Goal: Task Accomplishment & Management: Manage account settings

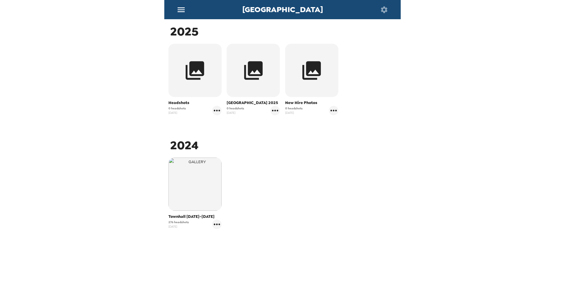
scroll to position [96, 0]
click at [304, 75] on icon "button" at bounding box center [312, 70] width 19 height 19
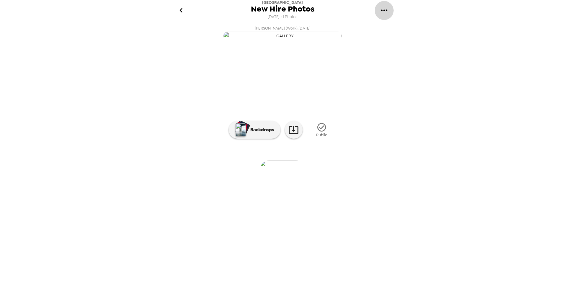
click at [386, 8] on icon "gallery menu" at bounding box center [384, 10] width 9 height 9
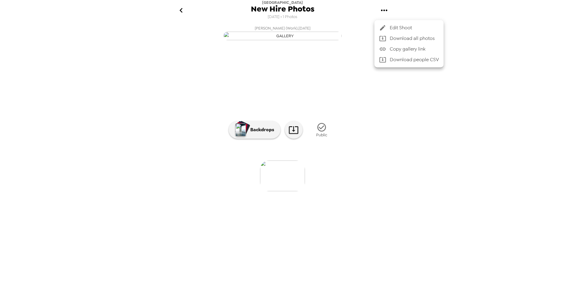
click at [397, 137] on div at bounding box center [282, 141] width 565 height 282
click at [180, 8] on icon "go back" at bounding box center [180, 10] width 9 height 9
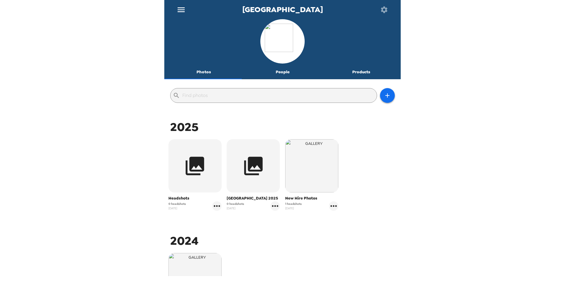
click at [279, 73] on button "People" at bounding box center [282, 72] width 79 height 14
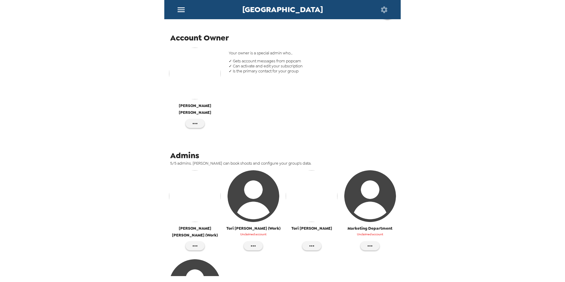
scroll to position [118, 0]
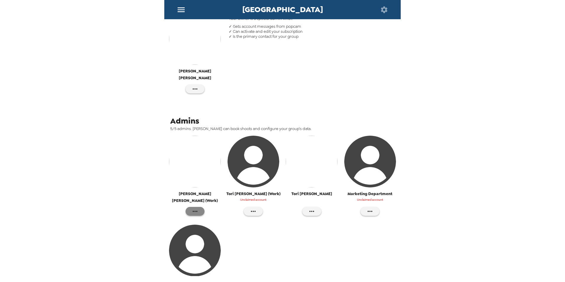
click at [195, 211] on icon "button" at bounding box center [195, 211] width 5 height 1
click at [327, 245] on div at bounding box center [282, 141] width 565 height 282
click at [194, 208] on icon "button" at bounding box center [195, 211] width 7 height 7
click at [208, 213] on span "Edit Details" at bounding box center [222, 214] width 45 height 7
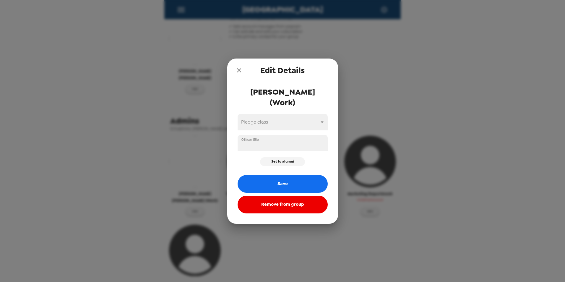
click at [276, 93] on span "Brianna Kreczmer (Work)" at bounding box center [283, 97] width 90 height 21
click at [299, 91] on span "Brianna Kreczmer (Work)" at bounding box center [283, 97] width 90 height 21
click at [277, 96] on span "Brianna Kreczmer (Work)" at bounding box center [283, 97] width 90 height 21
click at [239, 70] on icon "close" at bounding box center [239, 70] width 4 height 4
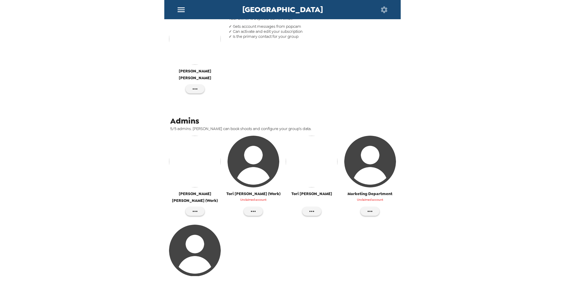
click at [194, 151] on img "button" at bounding box center [195, 162] width 52 height 52
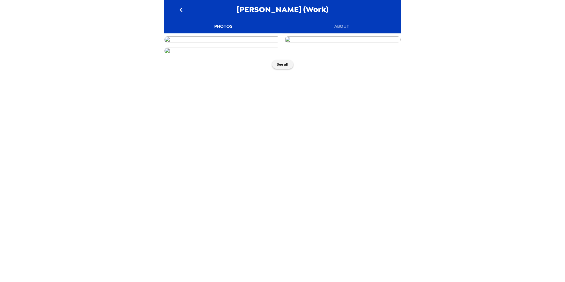
click at [236, 43] on img at bounding box center [222, 39] width 116 height 7
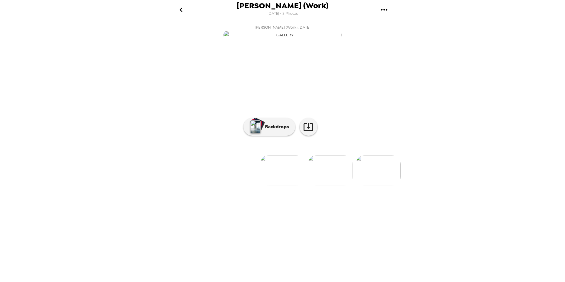
click at [385, 9] on icon "gallery menu" at bounding box center [384, 9] width 9 height 9
click at [464, 110] on div at bounding box center [282, 141] width 565 height 282
drag, startPoint x: 288, startPoint y: 129, endPoint x: 181, endPoint y: 10, distance: 159.3
click at [181, 10] on icon "go back" at bounding box center [180, 9] width 3 height 5
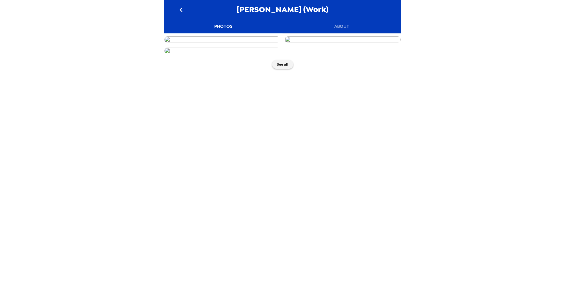
drag, startPoint x: 351, startPoint y: 121, endPoint x: 343, endPoint y: 119, distance: 7.7
click at [344, 43] on img at bounding box center [343, 39] width 116 height 7
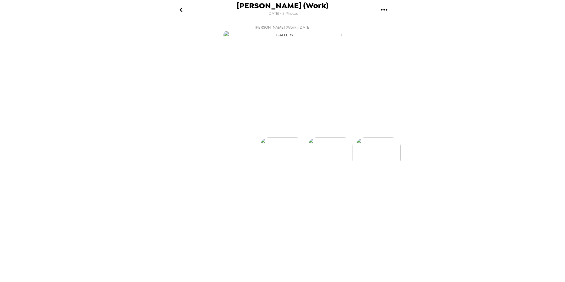
scroll to position [0, 48]
click at [384, 11] on icon "gallery menu" at bounding box center [384, 9] width 9 height 9
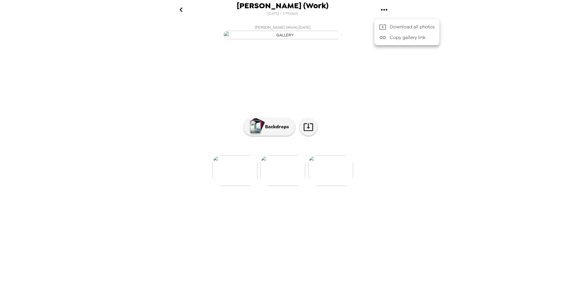
drag, startPoint x: 465, startPoint y: 133, endPoint x: 377, endPoint y: 74, distance: 106.2
click at [465, 133] on div at bounding box center [282, 141] width 565 height 282
click at [182, 15] on button "go back" at bounding box center [180, 9] width 19 height 19
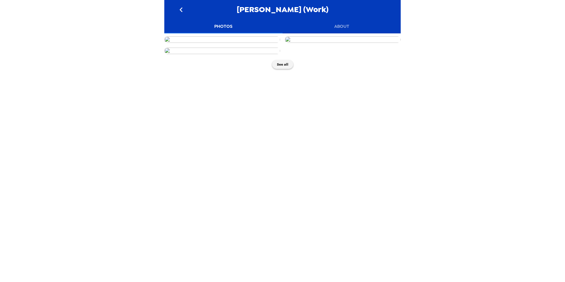
click at [180, 11] on icon "go back" at bounding box center [180, 9] width 9 height 9
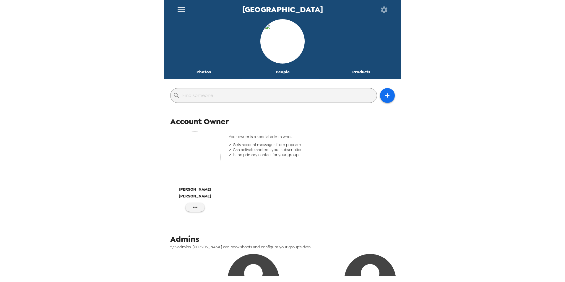
click at [203, 73] on button "Photos" at bounding box center [203, 72] width 79 height 14
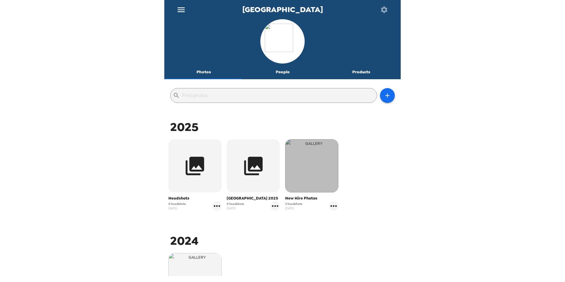
click at [324, 177] on img "button" at bounding box center [311, 165] width 53 height 53
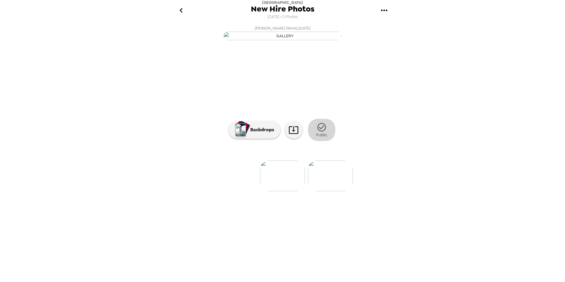
click at [322, 132] on icon "button" at bounding box center [322, 127] width 10 height 10
click at [336, 132] on icon "button" at bounding box center [336, 127] width 10 height 10
click at [382, 8] on icon "gallery menu" at bounding box center [384, 10] width 9 height 9
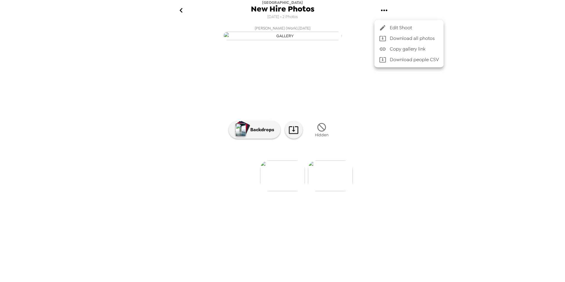
click at [396, 28] on span "Edit Shoot" at bounding box center [414, 27] width 49 height 7
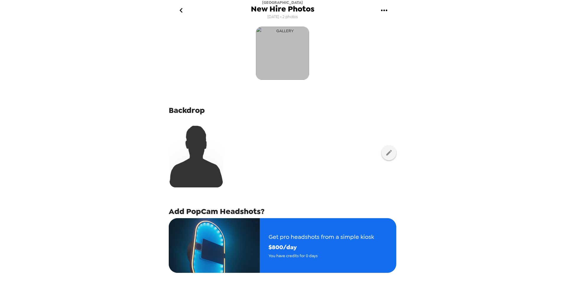
click at [281, 54] on img "button" at bounding box center [282, 53] width 53 height 53
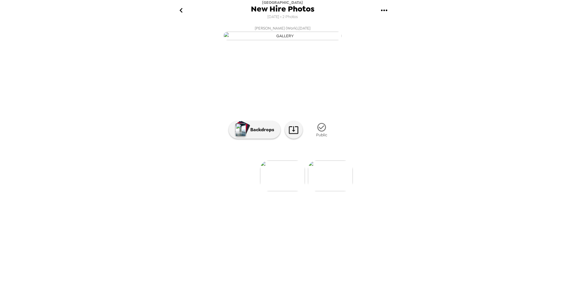
click at [380, 10] on icon "gallery menu" at bounding box center [384, 10] width 9 height 9
click at [401, 27] on span "Edit Shoot" at bounding box center [414, 27] width 49 height 7
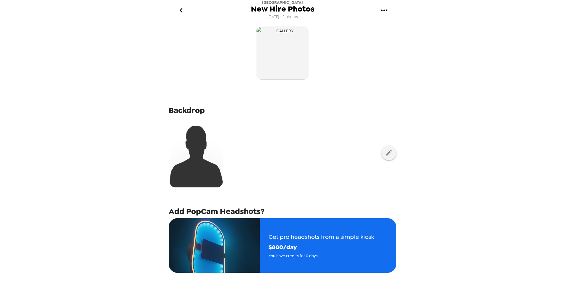
drag, startPoint x: 291, startPoint y: 54, endPoint x: 142, endPoint y: 115, distance: 161.3
click at [142, 115] on div "Lake City Bank New Hire Photos 8/13/25 • 2 photos Backdrop Add PopCam Headshots…" at bounding box center [282, 141] width 565 height 282
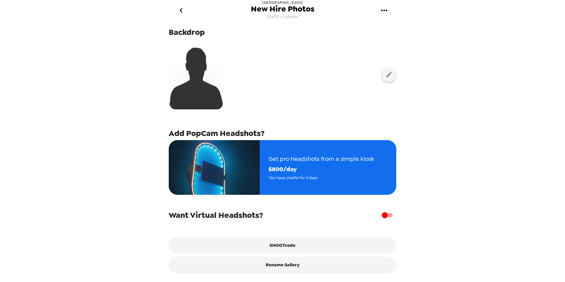
scroll to position [82, 0]
click at [383, 9] on icon "gallery menu" at bounding box center [384, 10] width 9 height 9
click at [452, 14] on div at bounding box center [282, 141] width 565 height 282
click at [183, 11] on icon "go back" at bounding box center [180, 10] width 9 height 9
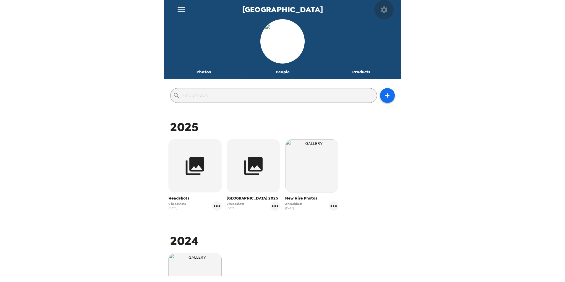
click at [383, 9] on icon "button" at bounding box center [384, 9] width 7 height 7
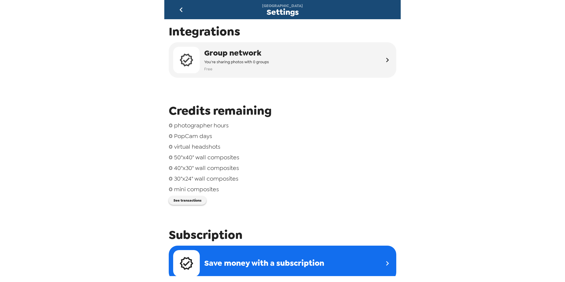
click at [181, 9] on icon "go back" at bounding box center [180, 9] width 3 height 5
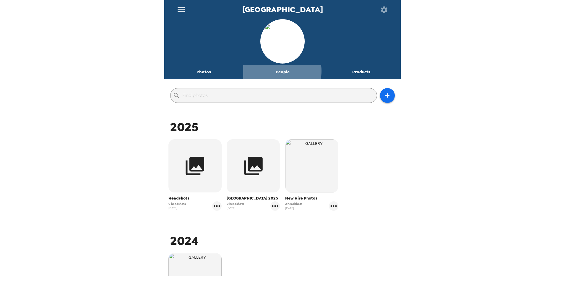
click at [275, 71] on button "People" at bounding box center [282, 72] width 79 height 14
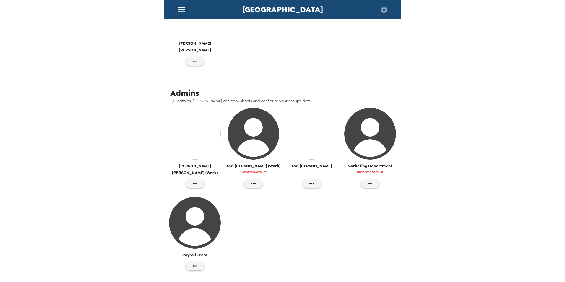
scroll to position [148, 0]
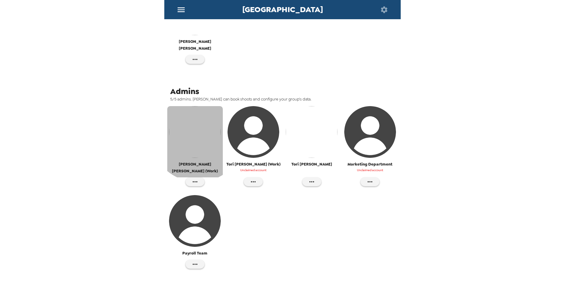
click at [199, 128] on img "button" at bounding box center [195, 132] width 52 height 52
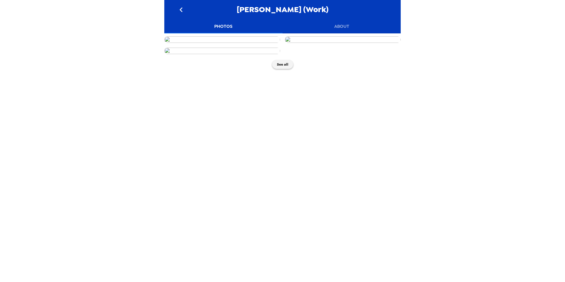
click at [340, 26] on button "About" at bounding box center [342, 26] width 118 height 14
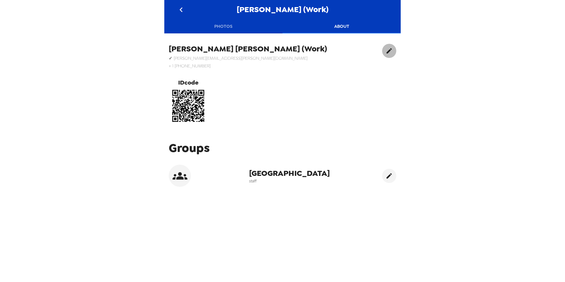
click at [387, 52] on icon "edit" at bounding box center [389, 50] width 5 height 5
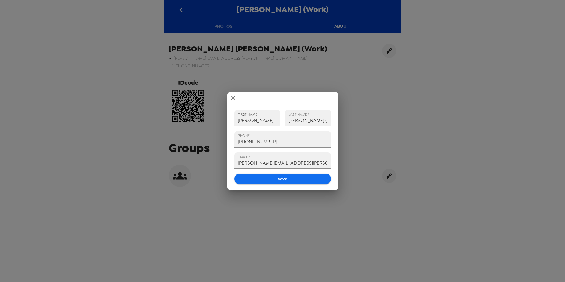
drag, startPoint x: 258, startPoint y: 121, endPoint x: 219, endPoint y: 127, distance: 39.9
click at [220, 128] on div "FIRST NAME   * Brianna LAST NAME   * Kreczmer (Work) PHONE +1 (260) 221-2899 EM…" at bounding box center [282, 141] width 565 height 282
drag, startPoint x: 269, startPoint y: 121, endPoint x: 196, endPoint y: 120, distance: 72.7
click at [195, 120] on div "FIRST NAME   * Employee LAST NAME   * Kreczmer (Work) PHONE +1 (260) 221-2899 E…" at bounding box center [282, 141] width 565 height 282
type input "LCB"
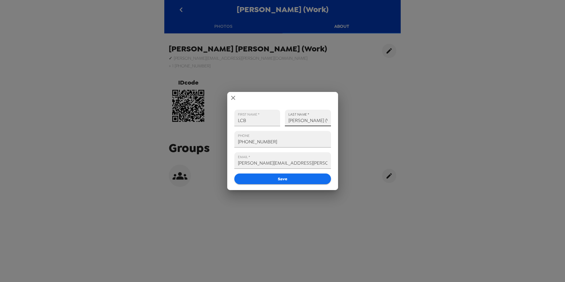
drag, startPoint x: 326, startPoint y: 121, endPoint x: 267, endPoint y: 129, distance: 59.4
click at [267, 129] on div "FIRST NAME   * LCB LAST NAME   * Kreczmer (Work) PHONE +1 (260) 221-2899 EMAIL …" at bounding box center [280, 145] width 101 height 80
type input "Employee"
click at [277, 179] on button "Save" at bounding box center [282, 179] width 97 height 11
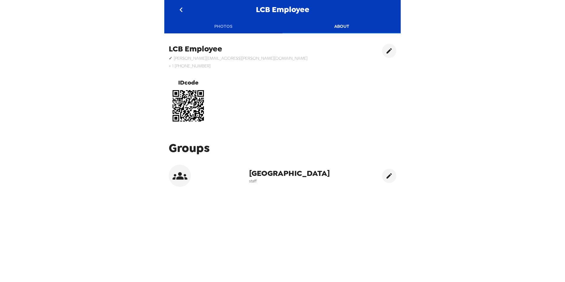
click at [186, 98] on img at bounding box center [188, 105] width 39 height 39
click at [220, 25] on button "Photos" at bounding box center [223, 26] width 118 height 14
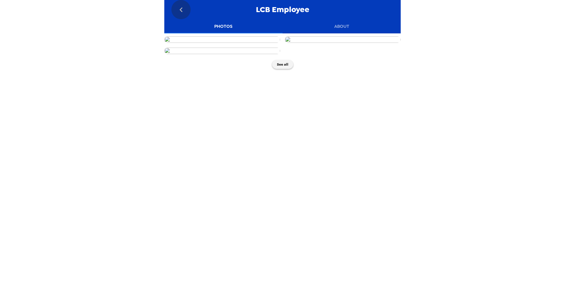
click at [182, 11] on icon "go back" at bounding box center [180, 9] width 9 height 9
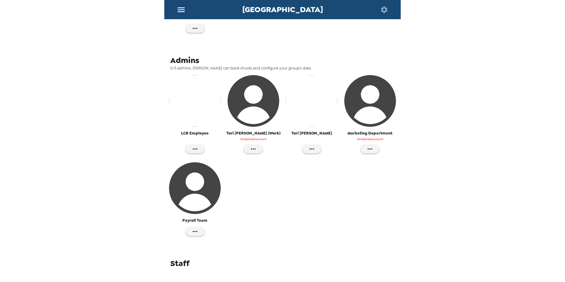
scroll to position [181, 0]
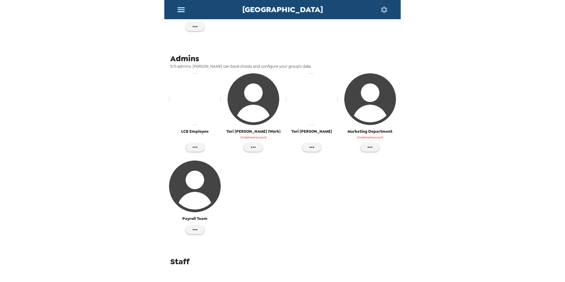
click at [192, 96] on img "button" at bounding box center [195, 99] width 52 height 52
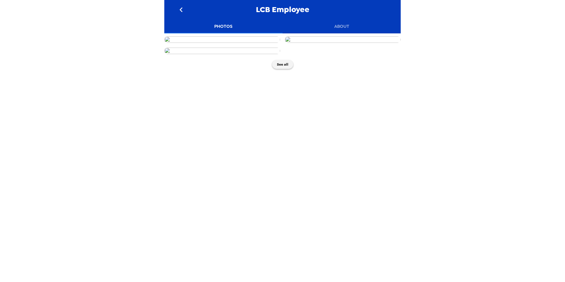
click at [345, 26] on button "About" at bounding box center [342, 26] width 118 height 14
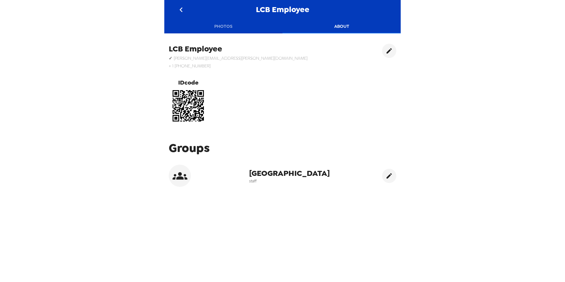
click at [190, 83] on span "IDcode" at bounding box center [188, 81] width 20 height 11
click at [185, 108] on img at bounding box center [188, 105] width 39 height 39
click at [181, 10] on icon "go back" at bounding box center [180, 9] width 9 height 9
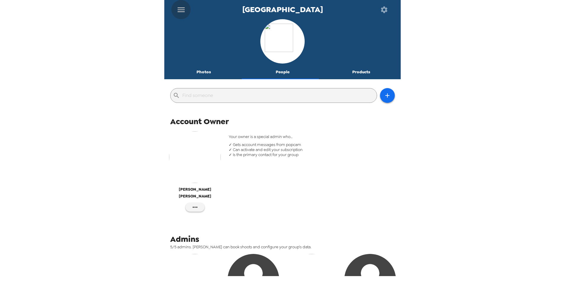
click at [180, 10] on icon "menu" at bounding box center [180, 9] width 9 height 9
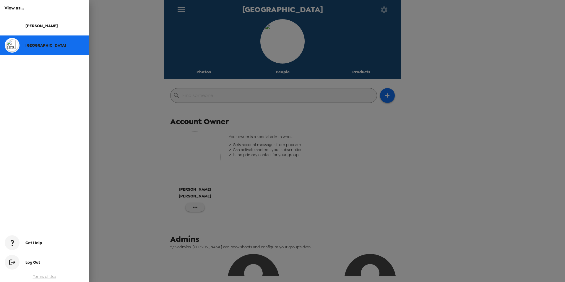
click at [43, 26] on div "[PERSON_NAME]" at bounding box center [54, 25] width 59 height 5
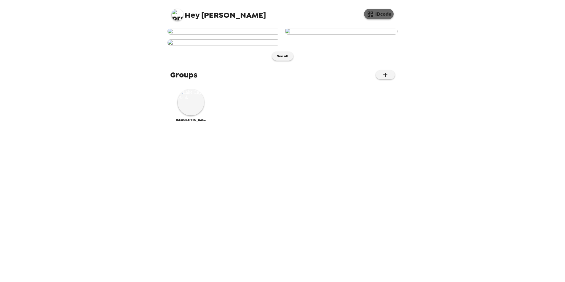
click at [375, 16] on button "IDcode" at bounding box center [379, 14] width 30 height 10
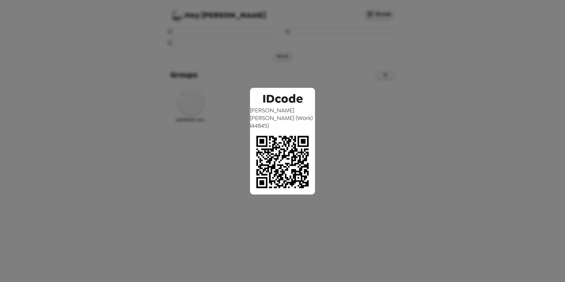
click at [269, 106] on span "IDcode" at bounding box center [283, 97] width 41 height 19
drag, startPoint x: 267, startPoint y: 120, endPoint x: 267, endPoint y: 117, distance: 3.3
click at [267, 120] on span "Brianna Kreczmer (Work) ( 44845 )" at bounding box center [282, 117] width 65 height 23
drag, startPoint x: 267, startPoint y: 117, endPoint x: 275, endPoint y: 107, distance: 12.6
click at [267, 117] on span "Brianna Kreczmer (Work) ( 44845 )" at bounding box center [282, 117] width 65 height 23
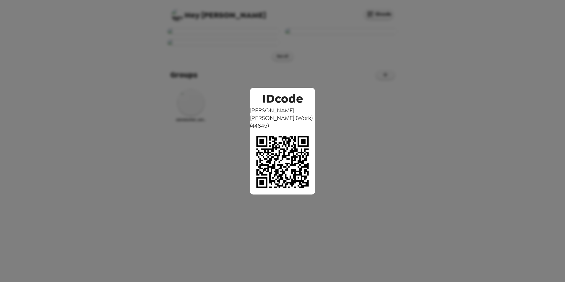
click at [386, 33] on div "IDcode Brianna Kreczmer (Work) ( 44845 )" at bounding box center [282, 141] width 565 height 282
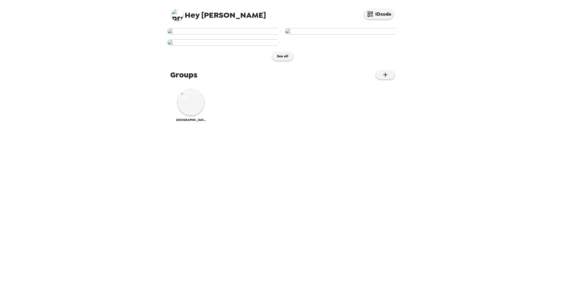
click at [182, 18] on img at bounding box center [177, 15] width 12 height 12
click at [192, 28] on span "Edit my info" at bounding box center [188, 28] width 24 height 5
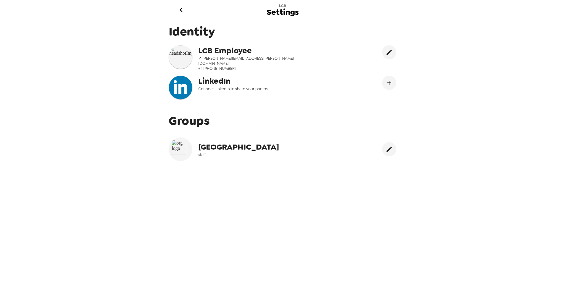
click at [182, 9] on icon "go back" at bounding box center [180, 9] width 9 height 9
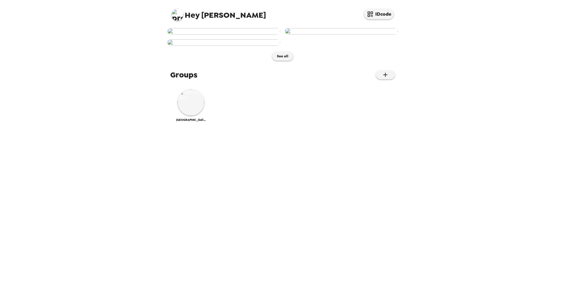
scroll to position [116, 0]
click at [193, 116] on img at bounding box center [191, 102] width 27 height 27
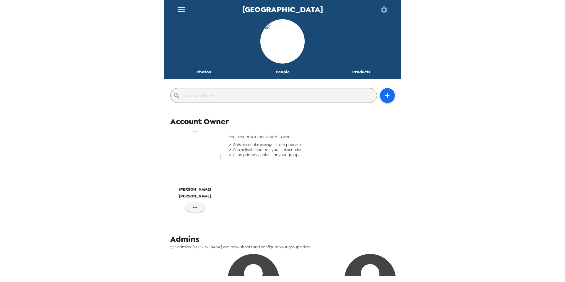
click at [382, 8] on icon "button" at bounding box center [384, 9] width 7 height 7
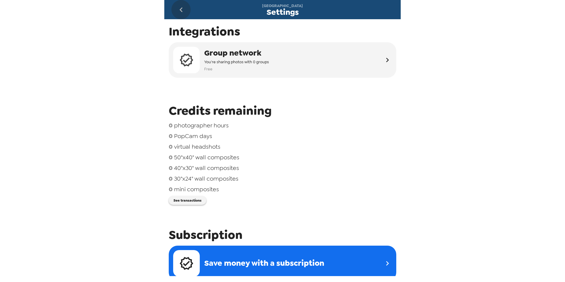
click at [177, 9] on icon "go back" at bounding box center [180, 9] width 9 height 9
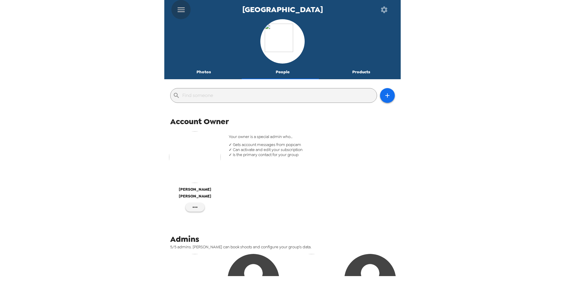
click at [185, 10] on icon "menu" at bounding box center [180, 9] width 9 height 9
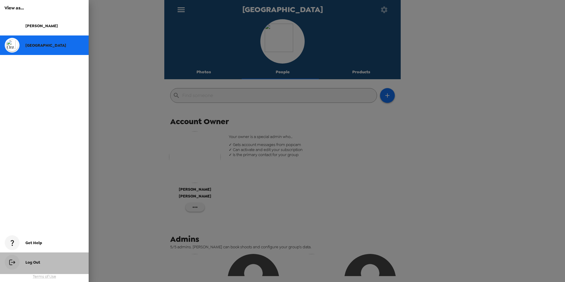
click at [37, 266] on div "Log Out" at bounding box center [44, 263] width 89 height 22
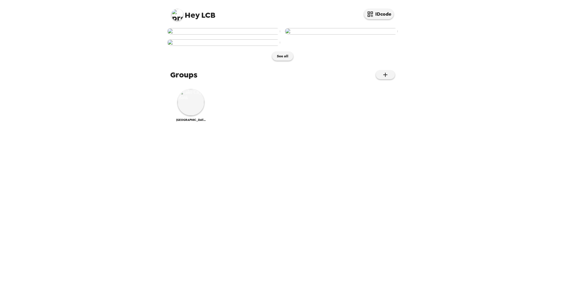
drag, startPoint x: 229, startPoint y: 97, endPoint x: 226, endPoint y: 96, distance: 3.5
click at [226, 35] on img at bounding box center [223, 31] width 113 height 7
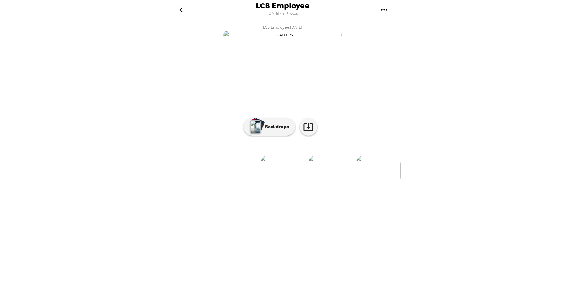
drag, startPoint x: 281, startPoint y: 103, endPoint x: 113, endPoint y: 141, distance: 171.6
click at [113, 141] on div "LCB Employee [DATE] • 3 Photos LCB Employee , [DATE] LCB Employee , [DATE] LCB …" at bounding box center [282, 141] width 565 height 282
drag, startPoint x: 287, startPoint y: 233, endPoint x: 284, endPoint y: 230, distance: 4.0
click at [284, 186] on img at bounding box center [282, 170] width 45 height 31
click at [286, 186] on img at bounding box center [282, 170] width 45 height 31
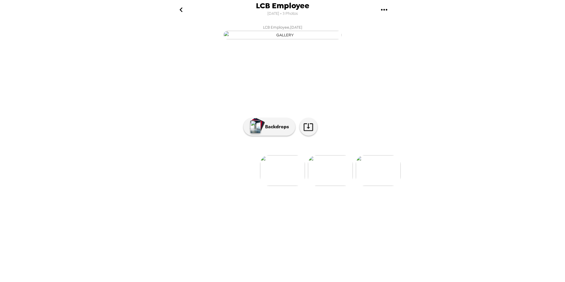
click at [386, 9] on icon "gallery menu" at bounding box center [384, 9] width 9 height 9
click at [183, 7] on div at bounding box center [282, 141] width 565 height 282
click at [181, 8] on icon "go back" at bounding box center [180, 9] width 3 height 5
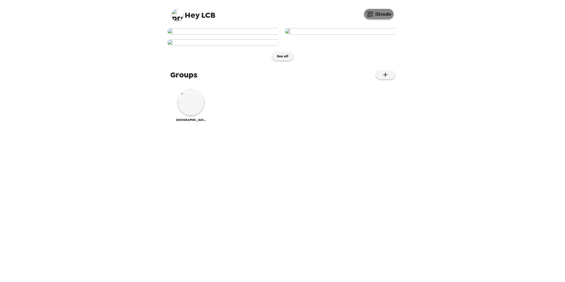
click at [383, 14] on button "IDcode" at bounding box center [379, 14] width 30 height 10
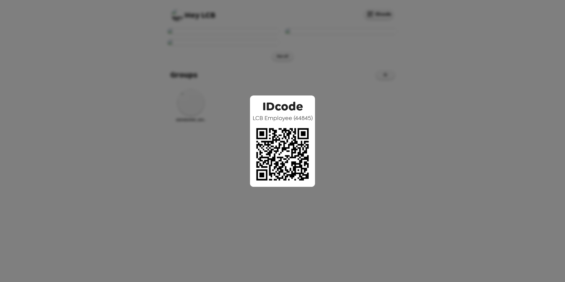
click at [103, 130] on div "IDcode LCB Employee ( 44845 )" at bounding box center [282, 141] width 565 height 282
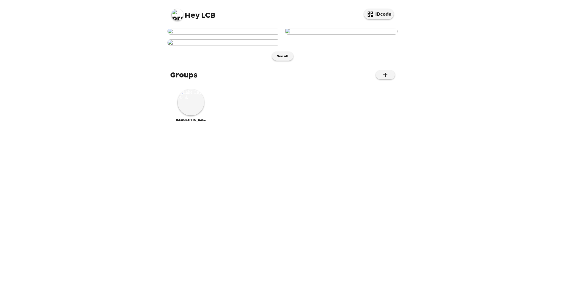
click at [178, 16] on img at bounding box center [177, 15] width 12 height 12
click at [175, 16] on div at bounding box center [282, 141] width 565 height 282
click at [193, 116] on img at bounding box center [191, 102] width 27 height 27
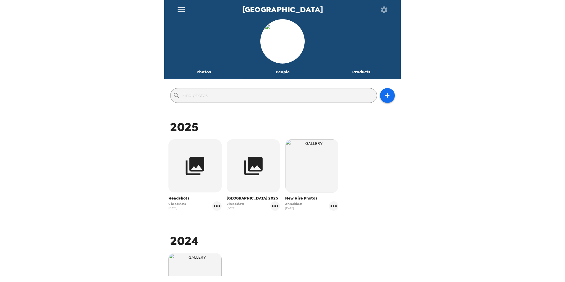
click at [180, 8] on icon "menu" at bounding box center [180, 9] width 9 height 9
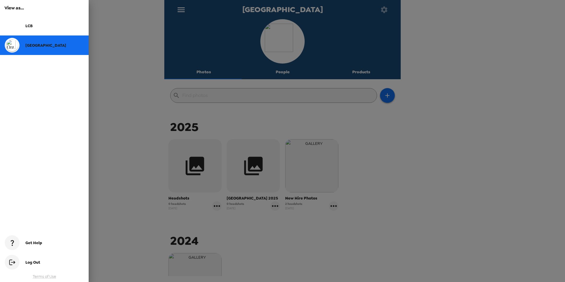
click at [36, 27] on div "LCB" at bounding box center [54, 25] width 59 height 5
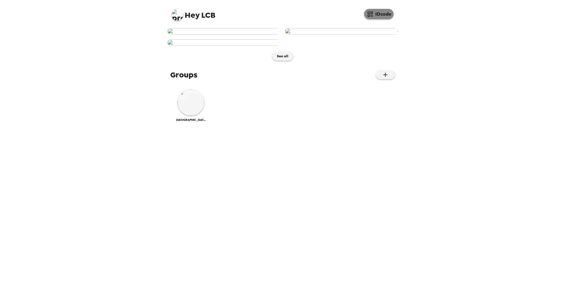
click at [376, 17] on button "IDcode" at bounding box center [379, 14] width 30 height 10
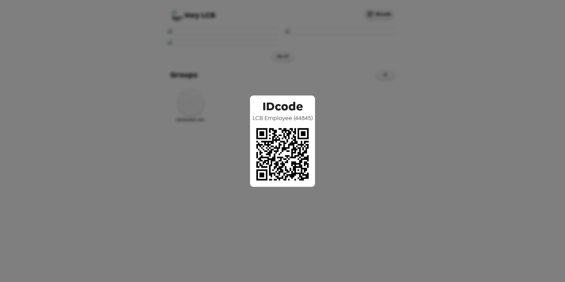
click at [295, 122] on img at bounding box center [282, 154] width 65 height 65
click at [134, 40] on div "IDcode LCB Employee ( 44845 )" at bounding box center [282, 141] width 565 height 282
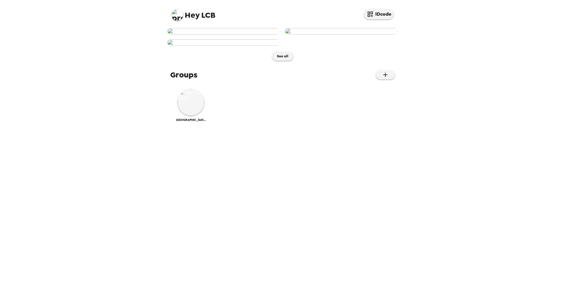
click at [197, 15] on span "Hey" at bounding box center [192, 15] width 15 height 11
click at [178, 15] on img at bounding box center [177, 15] width 12 height 12
click at [150, 66] on div at bounding box center [282, 141] width 565 height 282
click at [189, 116] on img at bounding box center [191, 102] width 27 height 27
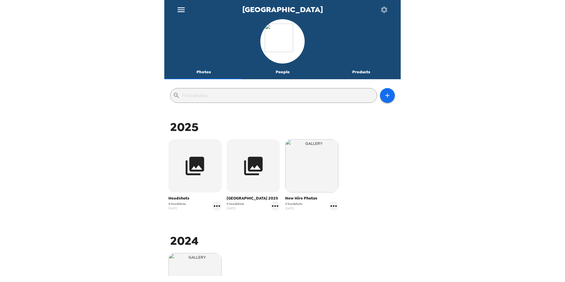
click at [386, 8] on icon "button" at bounding box center [384, 9] width 7 height 7
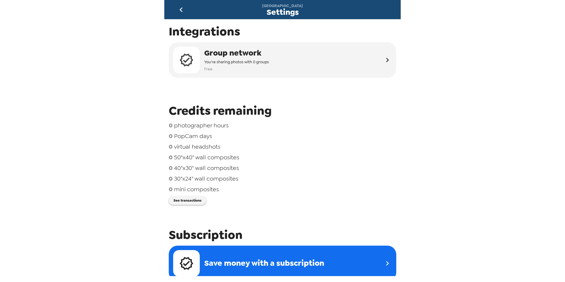
click at [183, 9] on icon "go back" at bounding box center [180, 9] width 9 height 9
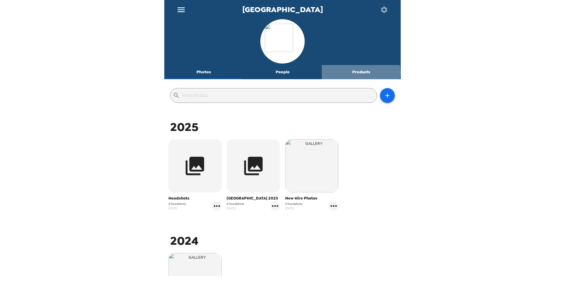
click at [358, 72] on button "Products" at bounding box center [361, 72] width 79 height 14
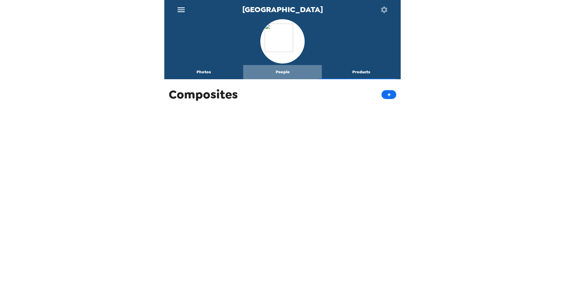
drag, startPoint x: 282, startPoint y: 72, endPoint x: 256, endPoint y: 66, distance: 26.5
click at [281, 72] on button "People" at bounding box center [282, 72] width 79 height 14
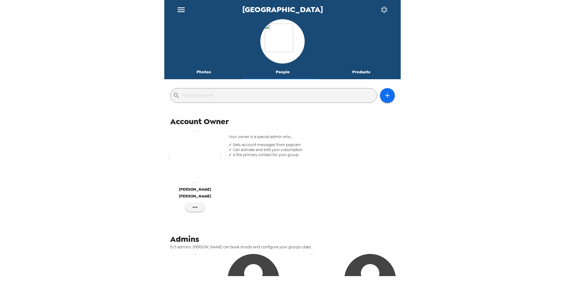
click at [205, 74] on button "Photos" at bounding box center [203, 72] width 79 height 14
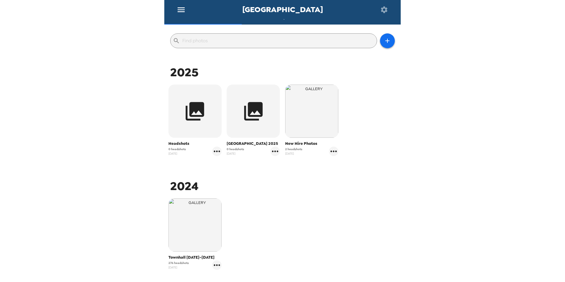
scroll to position [59, 0]
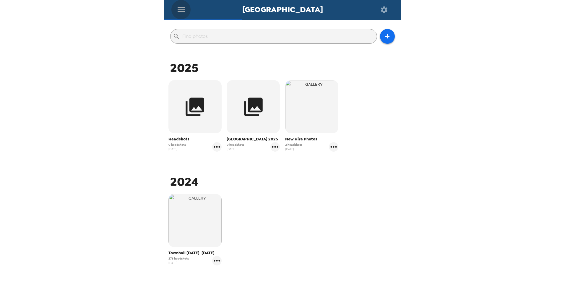
click at [182, 8] on icon "menu" at bounding box center [181, 9] width 7 height 5
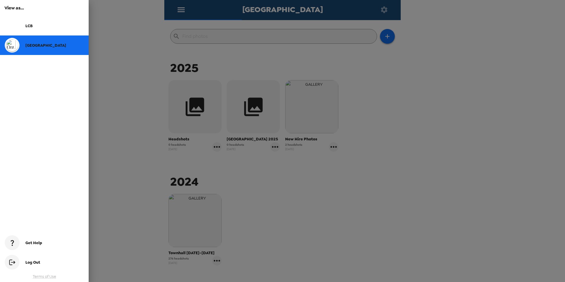
click at [28, 30] on div "LCB" at bounding box center [44, 26] width 89 height 20
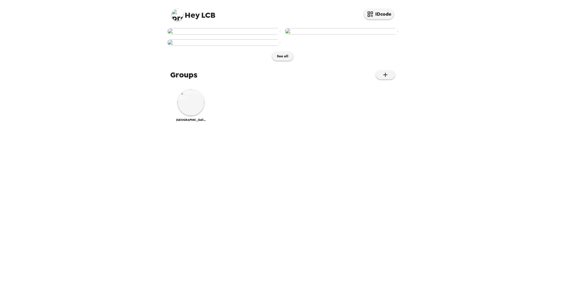
scroll to position [116, 0]
click at [383, 77] on icon "button" at bounding box center [385, 75] width 4 height 4
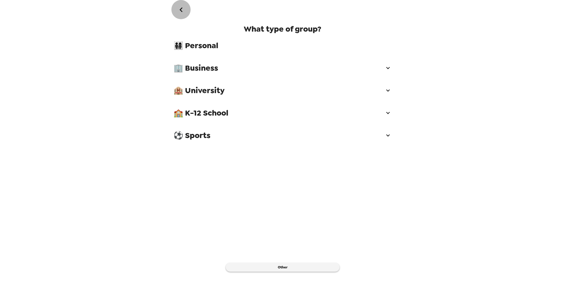
click at [185, 9] on icon "go back" at bounding box center [180, 9] width 9 height 9
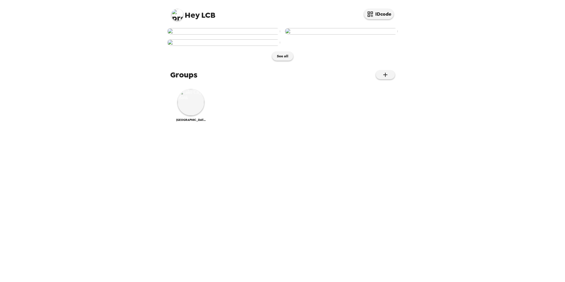
click at [174, 17] on img at bounding box center [177, 15] width 12 height 12
click at [197, 12] on div at bounding box center [282, 141] width 565 height 282
click at [378, 13] on button "IDcode" at bounding box center [379, 14] width 30 height 10
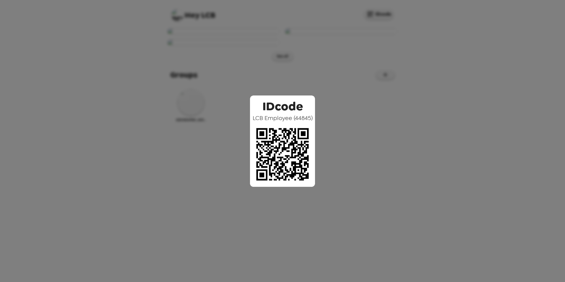
click at [144, 120] on div "IDcode LCB Employee ( 44845 )" at bounding box center [282, 141] width 565 height 282
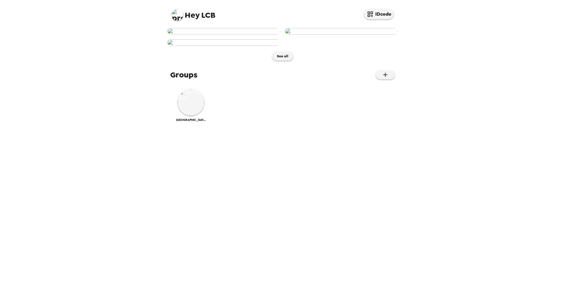
click at [175, 18] on img at bounding box center [177, 15] width 12 height 12
click at [148, 80] on div at bounding box center [282, 141] width 565 height 282
click at [186, 116] on img at bounding box center [191, 102] width 27 height 27
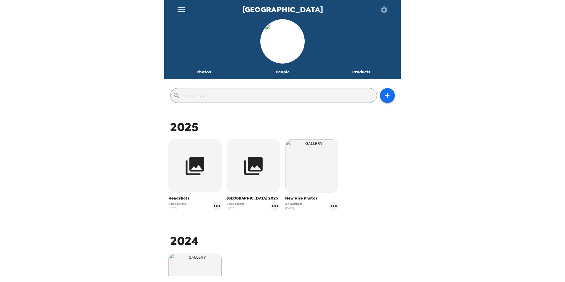
click at [277, 74] on button "People" at bounding box center [282, 72] width 79 height 14
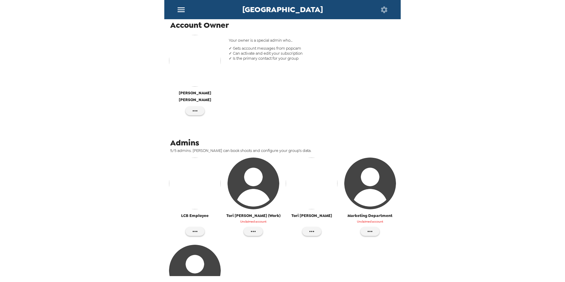
scroll to position [181, 0]
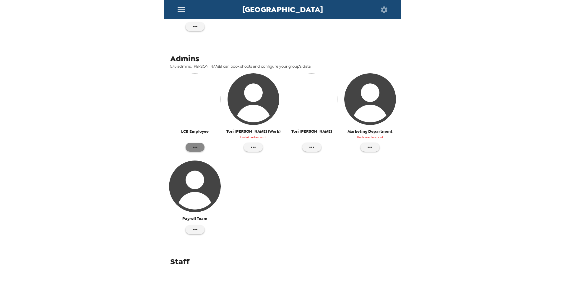
click at [195, 144] on icon "button" at bounding box center [195, 147] width 7 height 7
click at [106, 162] on div at bounding box center [282, 141] width 565 height 282
click at [252, 147] on icon "button" at bounding box center [253, 147] width 5 height 1
click at [341, 221] on div at bounding box center [282, 141] width 565 height 282
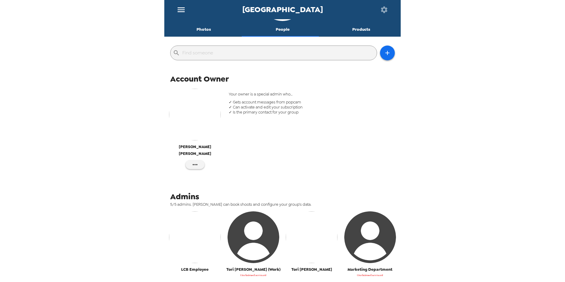
scroll to position [148, 0]
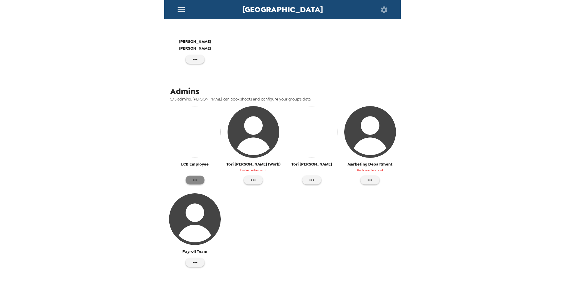
click at [193, 176] on icon "button" at bounding box center [195, 179] width 7 height 7
click at [213, 187] on span "Edit Details" at bounding box center [222, 185] width 45 height 7
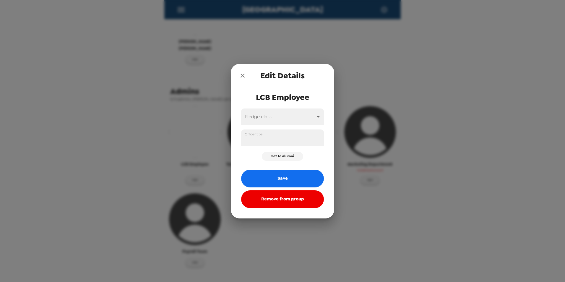
click at [243, 74] on icon "close" at bounding box center [242, 75] width 7 height 7
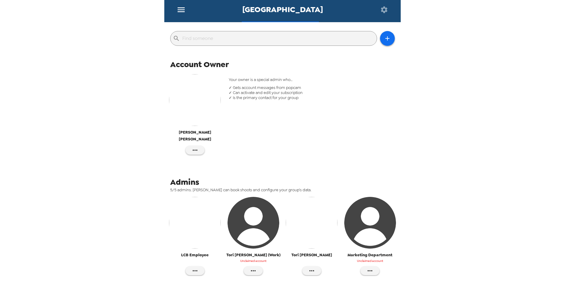
scroll to position [0, 0]
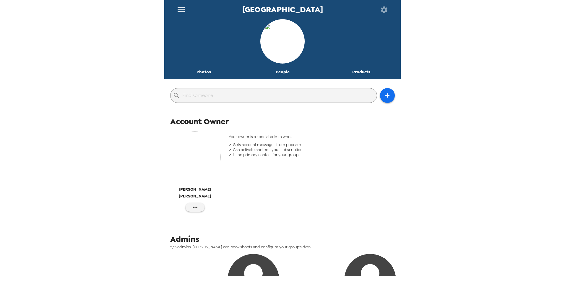
click at [386, 8] on icon "button" at bounding box center [384, 9] width 7 height 7
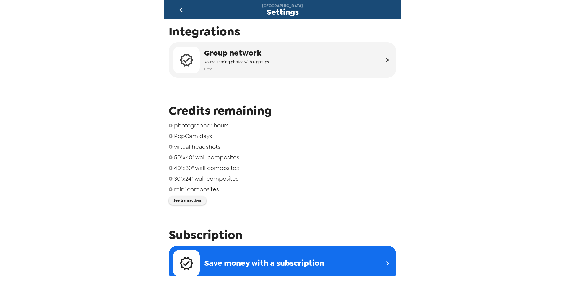
click at [181, 10] on icon "go back" at bounding box center [180, 9] width 9 height 9
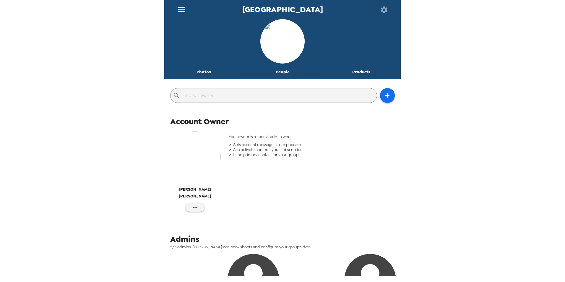
click at [182, 9] on icon "menu" at bounding box center [180, 9] width 9 height 9
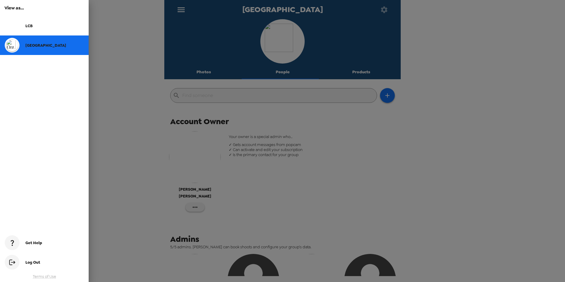
click at [37, 25] on div "LCB" at bounding box center [54, 25] width 59 height 5
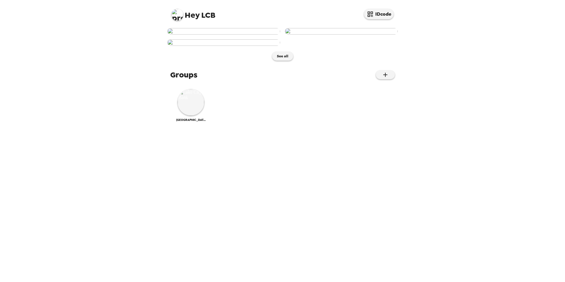
click at [178, 14] on img at bounding box center [177, 15] width 12 height 12
click at [193, 29] on span "Edit my info" at bounding box center [188, 28] width 24 height 5
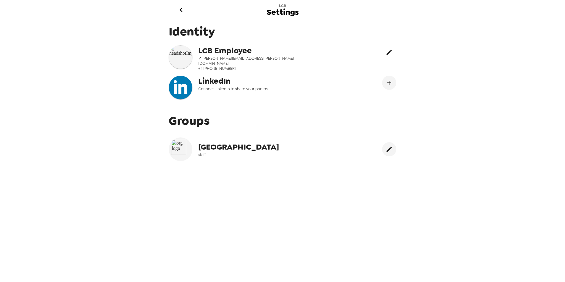
click at [387, 52] on icon "edit" at bounding box center [389, 52] width 5 height 5
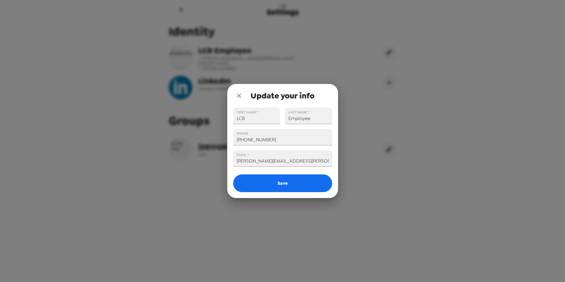
click at [238, 94] on icon "close" at bounding box center [239, 95] width 7 height 7
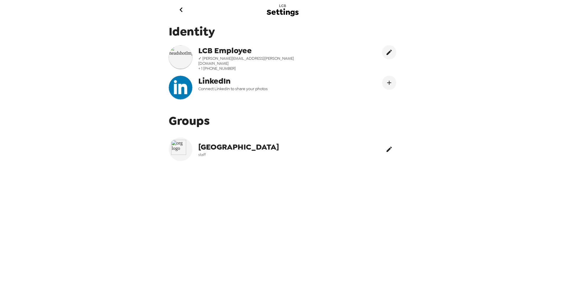
click at [386, 147] on icon "edit" at bounding box center [389, 149] width 7 height 7
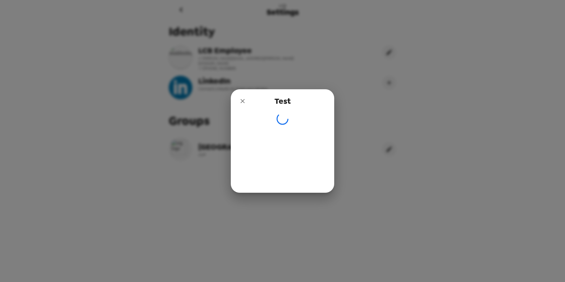
click at [242, 99] on icon "close" at bounding box center [242, 101] width 7 height 7
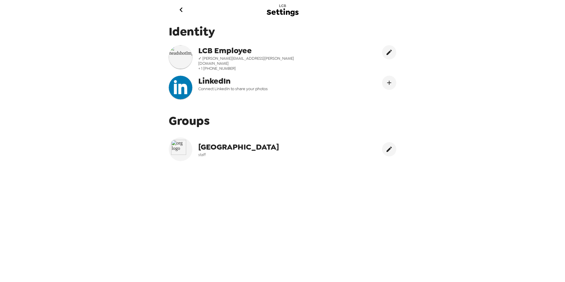
click at [284, 10] on span "Settings" at bounding box center [283, 12] width 32 height 8
click at [179, 9] on icon "go back" at bounding box center [180, 9] width 9 height 9
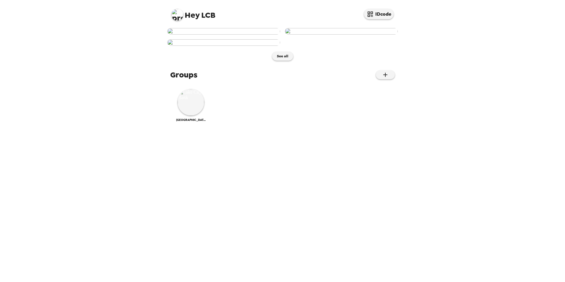
click at [175, 15] on img at bounding box center [177, 15] width 12 height 12
click at [122, 30] on div at bounding box center [282, 141] width 565 height 282
click at [198, 116] on img at bounding box center [191, 102] width 27 height 27
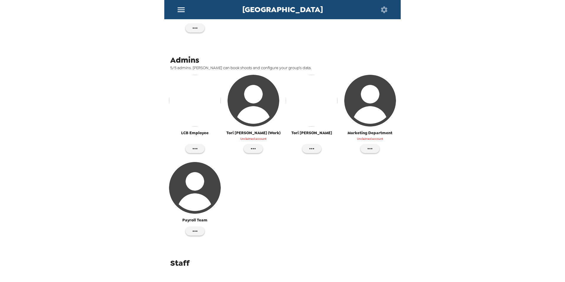
scroll to position [181, 0]
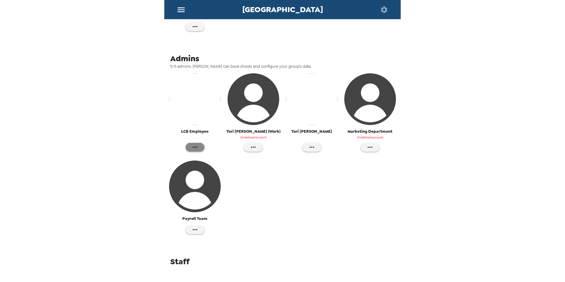
click at [199, 143] on button "button" at bounding box center [195, 147] width 19 height 9
click at [130, 142] on div at bounding box center [282, 141] width 565 height 282
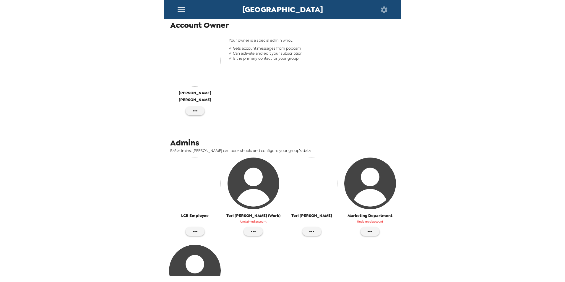
scroll to position [89, 0]
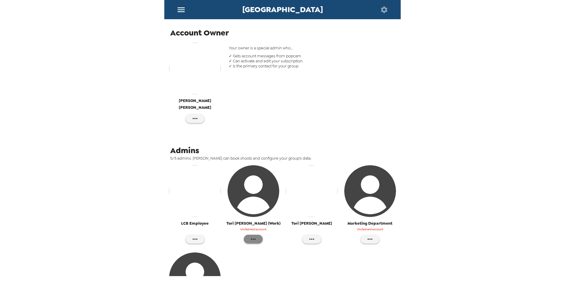
click at [250, 236] on icon "button" at bounding box center [253, 239] width 7 height 7
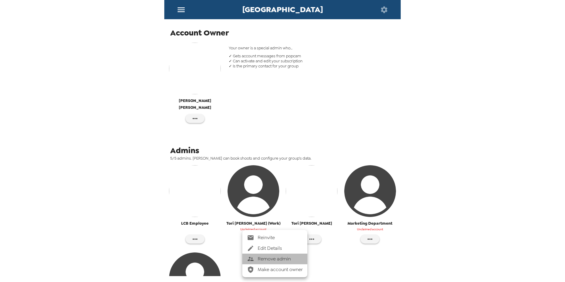
click at [273, 257] on span "Remove admin" at bounding box center [280, 258] width 45 height 7
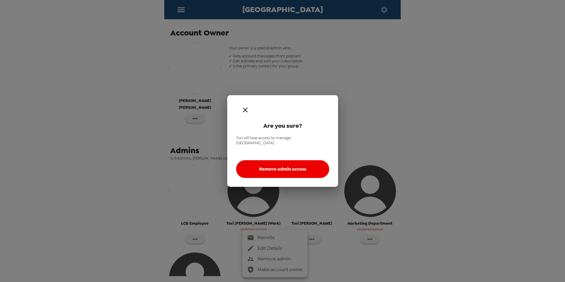
click at [279, 169] on button "Remove admin access" at bounding box center [282, 169] width 93 height 18
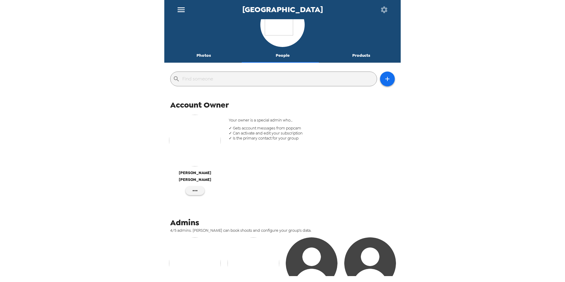
scroll to position [0, 0]
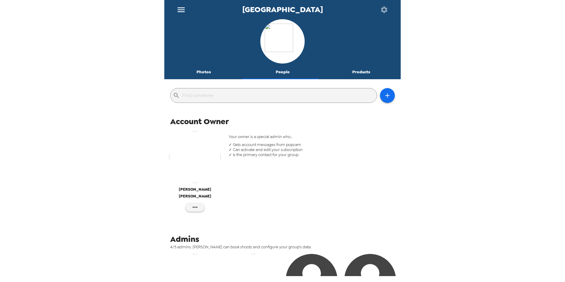
click at [281, 35] on img at bounding box center [282, 41] width 35 height 35
click at [186, 4] on button "menu" at bounding box center [180, 9] width 19 height 19
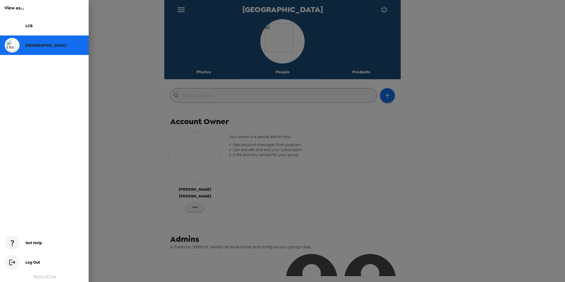
click at [151, 43] on div at bounding box center [282, 141] width 565 height 282
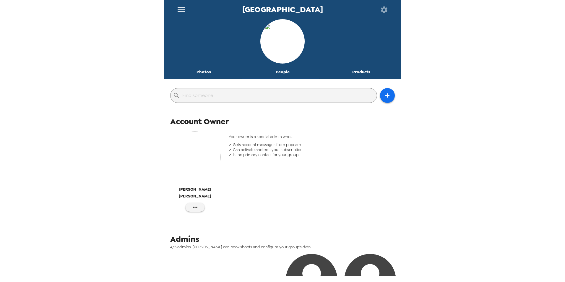
click at [206, 72] on button "Photos" at bounding box center [203, 72] width 79 height 14
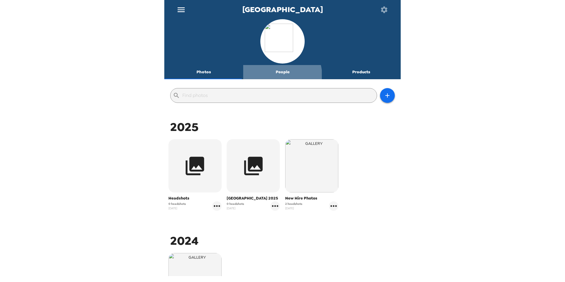
click at [278, 75] on button "People" at bounding box center [282, 72] width 79 height 14
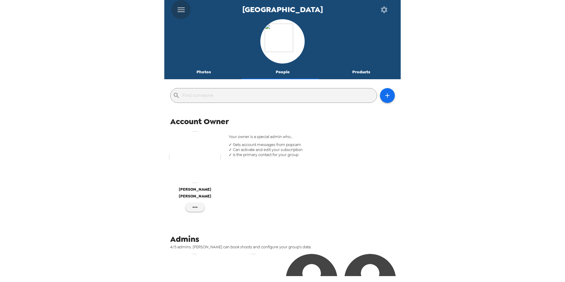
click at [180, 7] on icon "menu" at bounding box center [180, 9] width 9 height 9
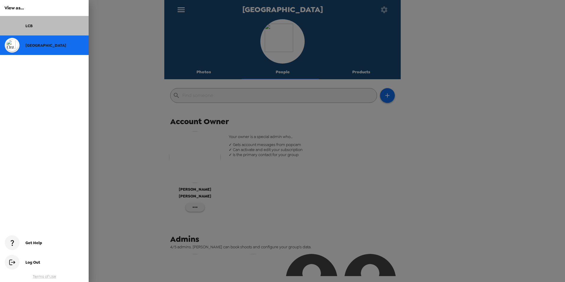
click at [26, 26] on span "LCB" at bounding box center [28, 25] width 7 height 5
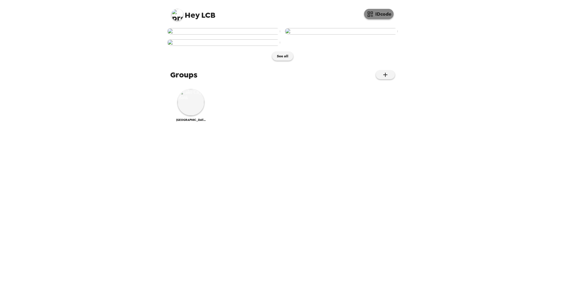
click at [378, 12] on button "IDcode" at bounding box center [379, 14] width 30 height 10
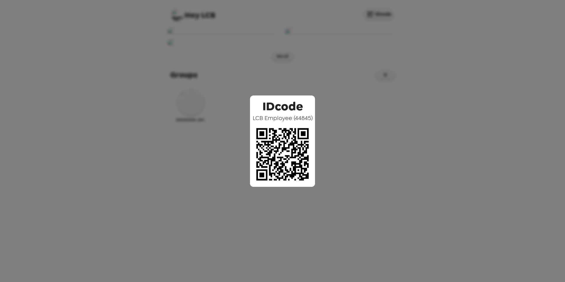
click at [451, 133] on div "IDcode LCB Employee ( 44845 )" at bounding box center [282, 141] width 565 height 282
